Goal: Navigation & Orientation: Understand site structure

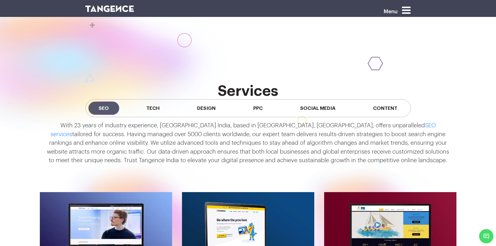
scroll to position [477, 0]
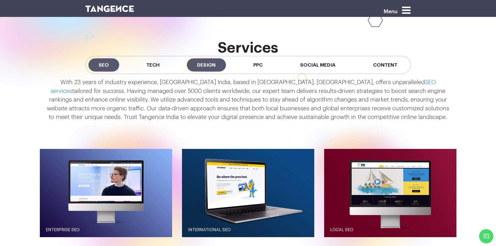
click at [207, 64] on span "Design" at bounding box center [206, 64] width 39 height 13
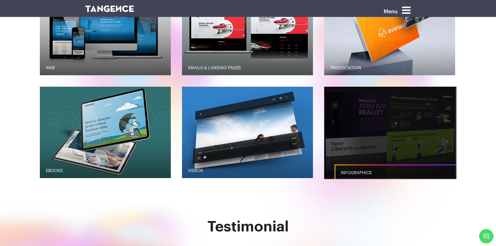
scroll to position [651, 0]
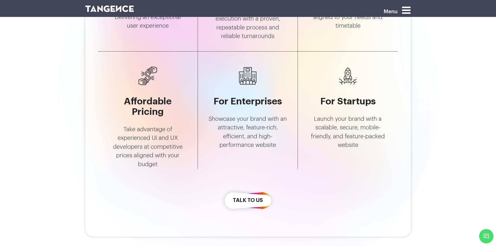
scroll to position [1432, 0]
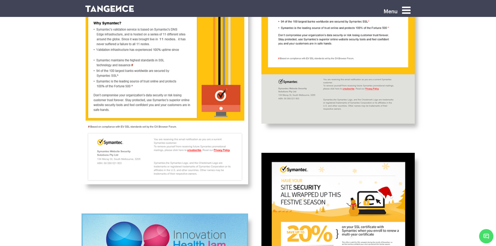
scroll to position [1779, 0]
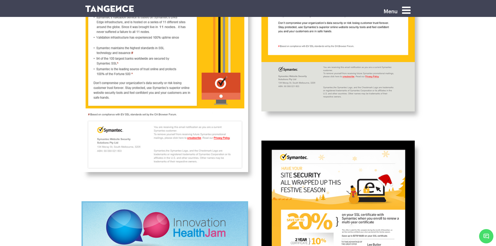
click at [410, 7] on icon at bounding box center [406, 10] width 9 height 10
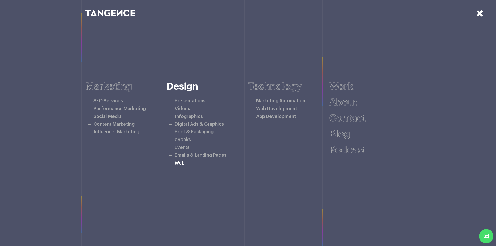
click at [180, 163] on link "Web" at bounding box center [180, 163] width 10 height 4
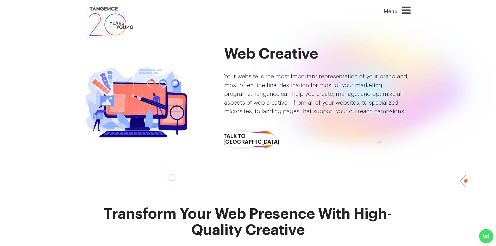
click at [407, 6] on icon at bounding box center [406, 10] width 9 height 10
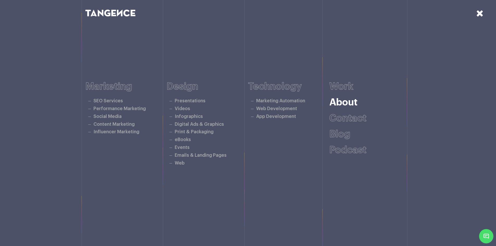
click at [347, 107] on link "About" at bounding box center [343, 103] width 28 height 10
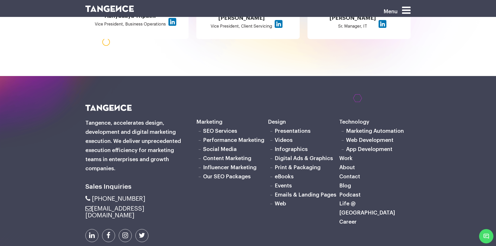
scroll to position [658, 0]
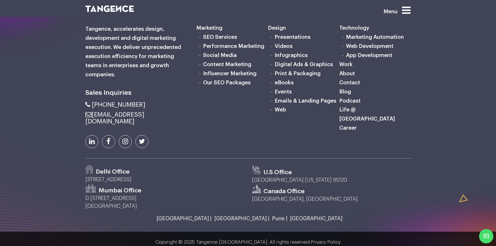
click at [91, 9] on img at bounding box center [109, 8] width 49 height 7
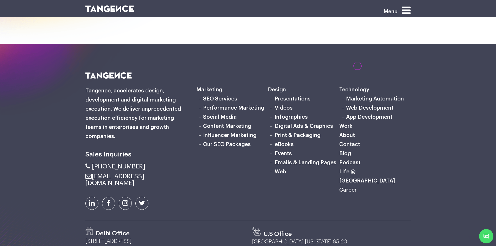
scroll to position [1741, 0]
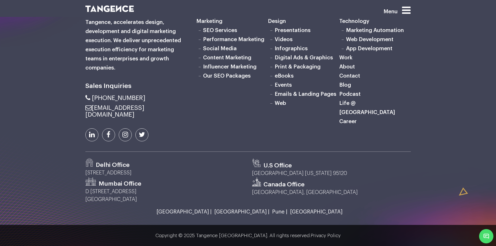
click at [342, 119] on link "Career" at bounding box center [347, 121] width 17 height 5
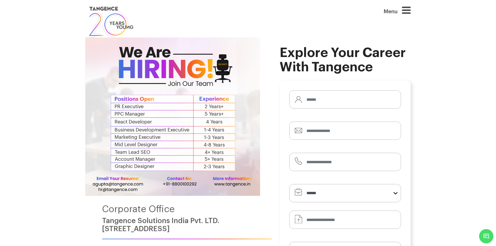
click at [213, 145] on img at bounding box center [172, 116] width 175 height 158
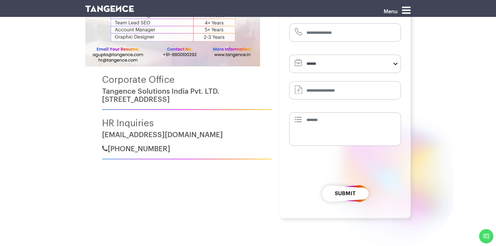
scroll to position [217, 0]
